Goal: Obtain resource: Download file/media

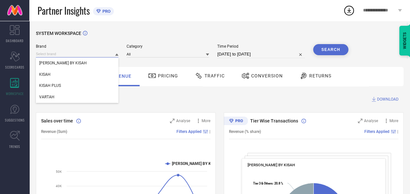
click at [102, 53] on input at bounding box center [77, 54] width 83 height 7
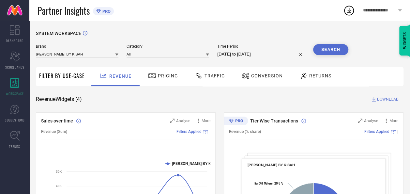
click at [265, 78] on span "Conversion" at bounding box center [267, 75] width 32 height 5
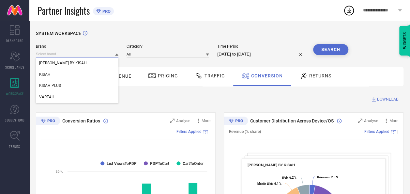
click at [112, 52] on input at bounding box center [77, 54] width 83 height 7
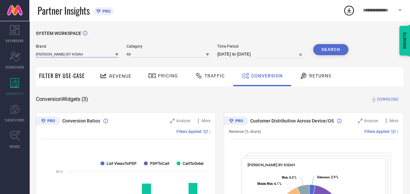
click at [112, 53] on input at bounding box center [77, 54] width 83 height 7
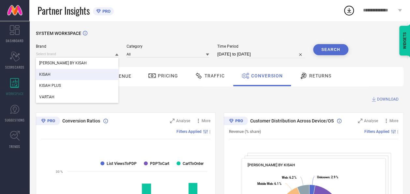
click at [64, 74] on div "KISAH" at bounding box center [77, 74] width 83 height 11
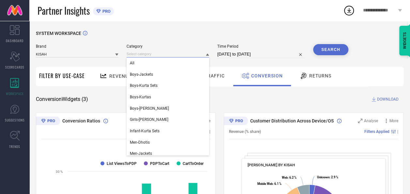
click at [202, 54] on input at bounding box center [168, 54] width 83 height 7
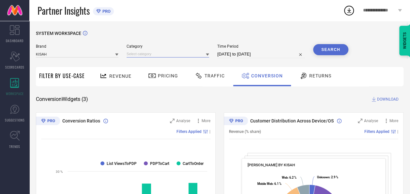
click at [184, 55] on input at bounding box center [168, 54] width 83 height 7
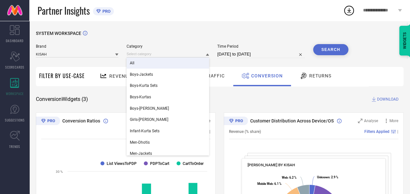
click at [142, 64] on div "All" at bounding box center [168, 62] width 83 height 11
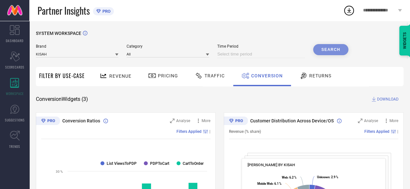
click at [262, 54] on input at bounding box center [261, 54] width 88 height 8
select select "8"
select select "2025"
select select "9"
select select "2025"
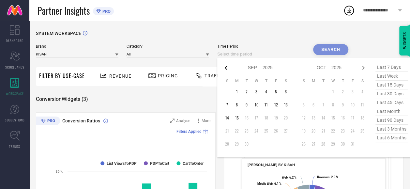
click at [227, 69] on icon at bounding box center [226, 68] width 8 height 8
select select "7"
select select "2025"
select select "8"
select select "2025"
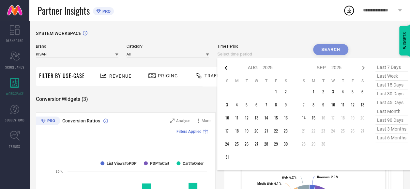
click at [227, 69] on icon at bounding box center [226, 68] width 8 height 8
select select "6"
select select "2025"
select select "7"
select select "2025"
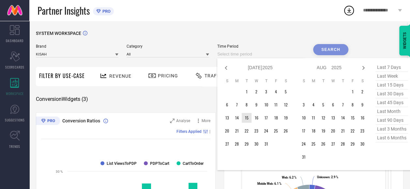
type input "After [DATE]"
click at [250, 117] on td "15" at bounding box center [247, 118] width 10 height 10
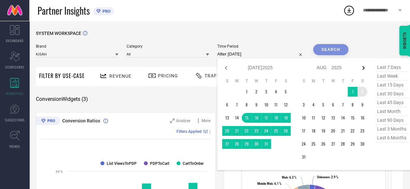
click at [363, 69] on icon at bounding box center [363, 68] width 2 height 4
select select "7"
select select "2025"
select select "8"
select select "2025"
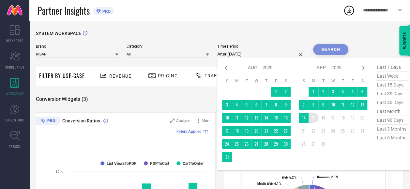
type input "[DATE] to [DATE]"
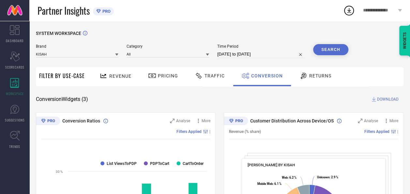
click at [334, 52] on button "Search" at bounding box center [330, 49] width 35 height 11
click at [387, 100] on span "DOWNLOAD" at bounding box center [388, 99] width 22 height 7
click at [352, 9] on icon at bounding box center [349, 11] width 12 height 12
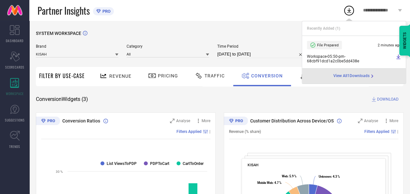
click at [399, 56] on icon at bounding box center [398, 56] width 4 height 5
